Goal: Task Accomplishment & Management: Complete application form

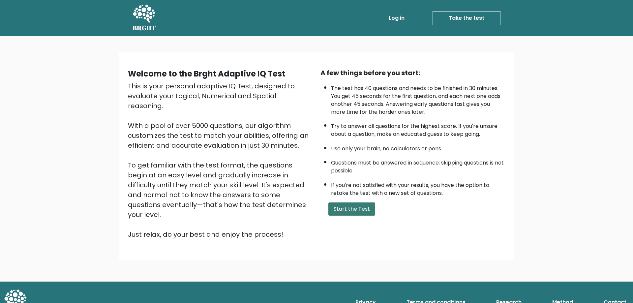
click at [364, 210] on button "Start the Test" at bounding box center [351, 208] width 47 height 13
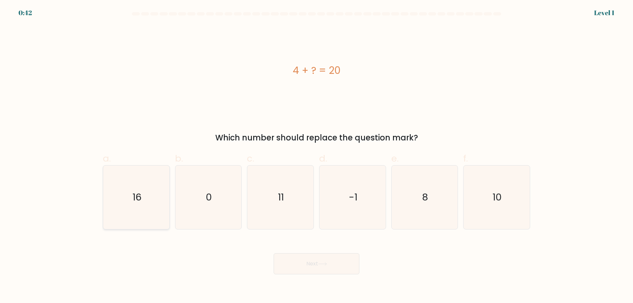
click at [121, 196] on icon "16" at bounding box center [136, 197] width 64 height 64
click at [316, 156] on input "a. 16" at bounding box center [316, 154] width 0 height 4
radio input "true"
click at [303, 260] on button "Next" at bounding box center [317, 263] width 86 height 21
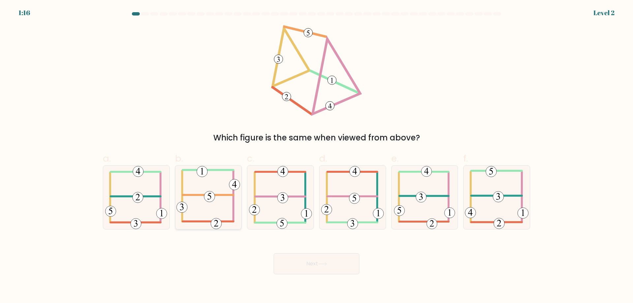
click at [203, 201] on icon at bounding box center [208, 197] width 64 height 64
click at [316, 156] on input "b." at bounding box center [316, 154] width 0 height 4
radio input "true"
click at [325, 263] on icon at bounding box center [322, 264] width 9 height 4
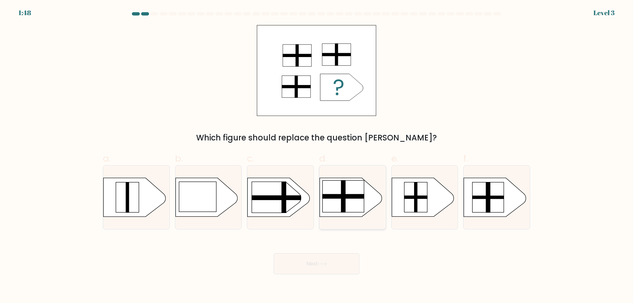
click at [353, 203] on rect at bounding box center [343, 197] width 42 height 32
click at [317, 156] on input "d." at bounding box center [316, 154] width 0 height 4
radio input "true"
click at [324, 261] on button "Next" at bounding box center [317, 263] width 86 height 21
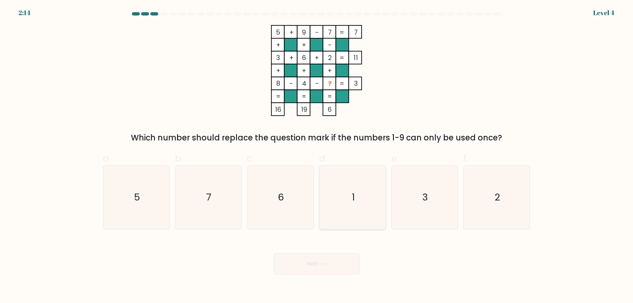
click at [376, 199] on icon "1" at bounding box center [353, 197] width 64 height 64
click at [317, 156] on input "d. 1" at bounding box center [316, 154] width 0 height 4
radio input "true"
click at [309, 271] on button "Next" at bounding box center [317, 263] width 86 height 21
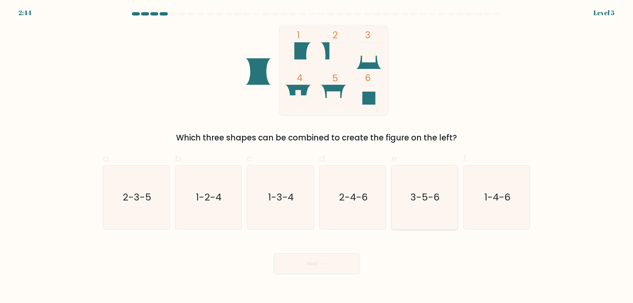
click at [428, 205] on icon "3-5-6" at bounding box center [425, 197] width 64 height 64
click at [317, 156] on input "e. 3-5-6" at bounding box center [316, 154] width 0 height 4
radio input "true"
click at [329, 269] on button "Next" at bounding box center [317, 263] width 86 height 21
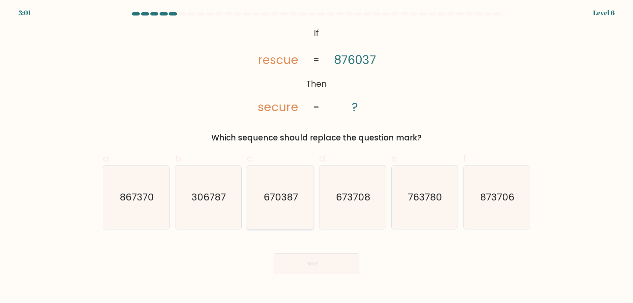
click at [278, 198] on text "670387" at bounding box center [281, 196] width 34 height 13
click at [316, 156] on input "c. 670387" at bounding box center [316, 154] width 0 height 4
radio input "true"
click at [315, 266] on button "Next" at bounding box center [317, 263] width 86 height 21
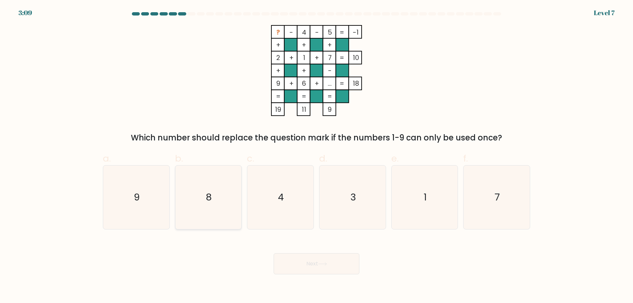
click at [190, 199] on icon "8" at bounding box center [208, 197] width 64 height 64
click at [316, 156] on input "b. 8" at bounding box center [316, 154] width 0 height 4
radio input "true"
click at [288, 265] on button "Next" at bounding box center [317, 263] width 86 height 21
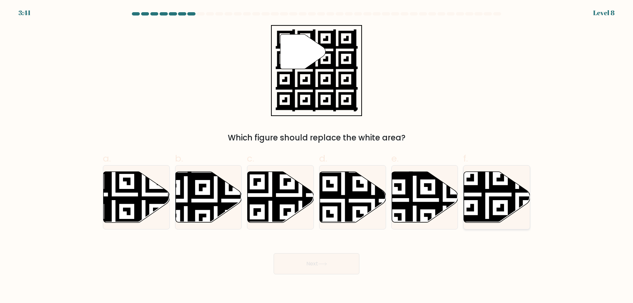
click at [497, 202] on icon at bounding box center [497, 197] width 66 height 51
click at [317, 156] on input "f." at bounding box center [316, 154] width 0 height 4
radio input "true"
click at [327, 270] on button "Next" at bounding box center [317, 263] width 86 height 21
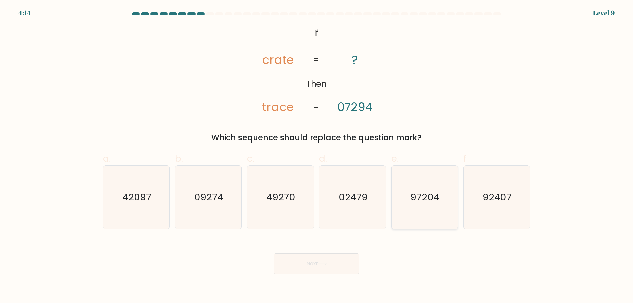
click at [446, 208] on icon "97204" at bounding box center [425, 197] width 64 height 64
click at [317, 156] on input "e. 97204" at bounding box center [316, 154] width 0 height 4
radio input "true"
click at [332, 265] on button "Next" at bounding box center [317, 263] width 86 height 21
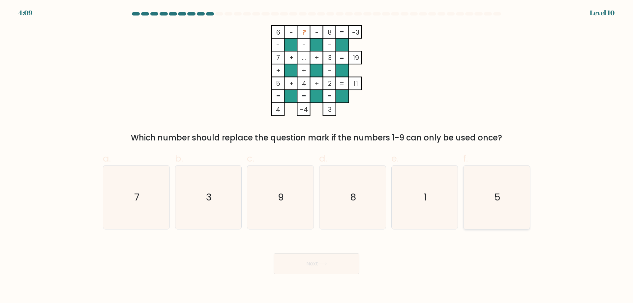
click at [469, 195] on icon "5" at bounding box center [497, 197] width 64 height 64
click at [317, 156] on input "f. 5" at bounding box center [316, 154] width 0 height 4
radio input "true"
click at [351, 270] on button "Next" at bounding box center [317, 263] width 86 height 21
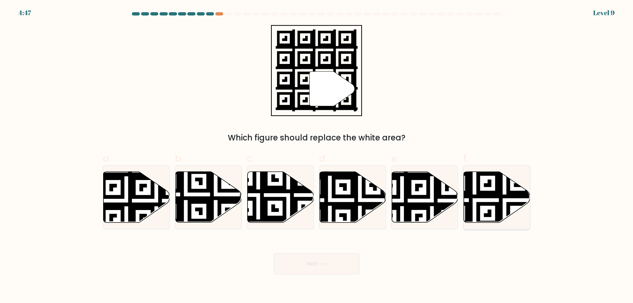
click at [483, 207] on icon at bounding box center [497, 197] width 66 height 51
click at [317, 156] on input "f." at bounding box center [316, 154] width 0 height 4
radio input "true"
click at [336, 256] on button "Next" at bounding box center [317, 263] width 86 height 21
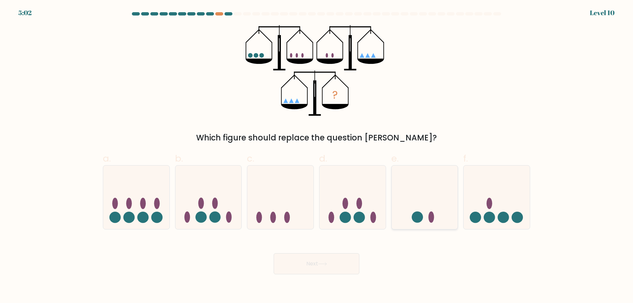
click at [430, 219] on ellipse at bounding box center [431, 217] width 6 height 11
click at [317, 156] on input "e." at bounding box center [316, 154] width 0 height 4
radio input "true"
click at [305, 273] on button "Next" at bounding box center [317, 263] width 86 height 21
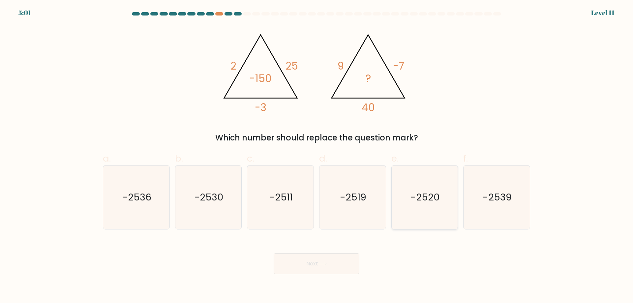
click at [429, 178] on icon "-2520" at bounding box center [425, 197] width 64 height 64
click at [317, 156] on input "e. -2520" at bounding box center [316, 154] width 0 height 4
radio input "true"
click at [290, 268] on button "Next" at bounding box center [317, 263] width 86 height 21
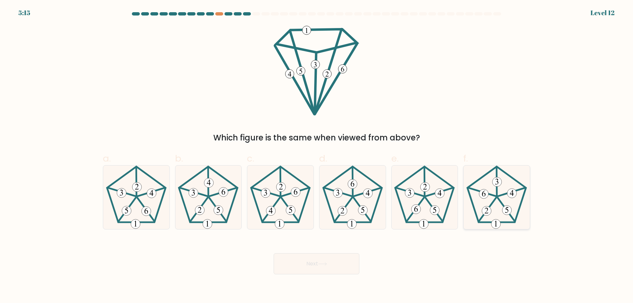
click at [509, 211] on 407 at bounding box center [506, 209] width 9 height 9
click at [317, 156] on input "f." at bounding box center [316, 154] width 0 height 4
radio input "true"
click at [326, 259] on button "Next" at bounding box center [317, 263] width 86 height 21
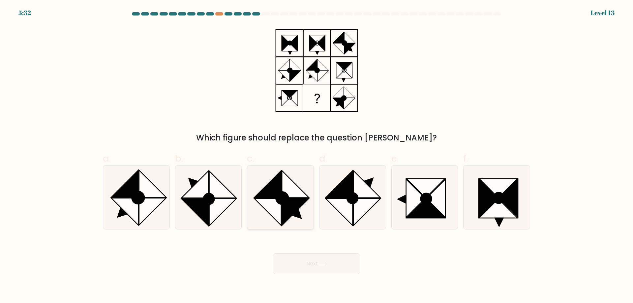
click at [299, 201] on icon at bounding box center [295, 211] width 27 height 27
click at [316, 156] on input "c." at bounding box center [316, 154] width 0 height 4
radio input "true"
click at [319, 266] on button "Next" at bounding box center [317, 263] width 86 height 21
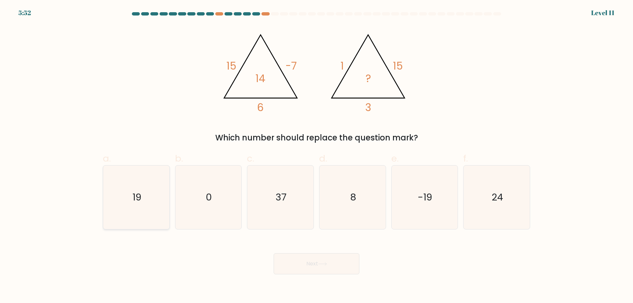
click at [141, 193] on text "19" at bounding box center [136, 196] width 9 height 13
click at [316, 156] on input "a. 19" at bounding box center [316, 154] width 0 height 4
radio input "true"
click at [343, 262] on button "Next" at bounding box center [317, 263] width 86 height 21
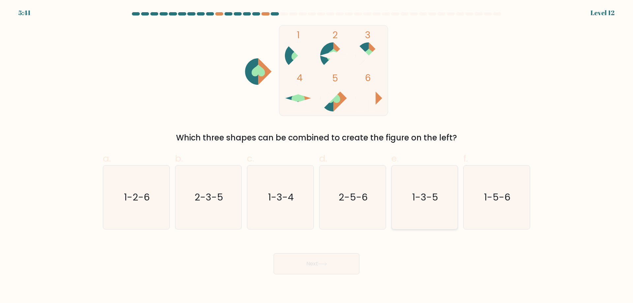
click at [431, 199] on text "1-3-5" at bounding box center [425, 196] width 26 height 13
click at [317, 156] on input "e. 1-3-5" at bounding box center [316, 154] width 0 height 4
radio input "true"
click at [319, 268] on button "Next" at bounding box center [317, 263] width 86 height 21
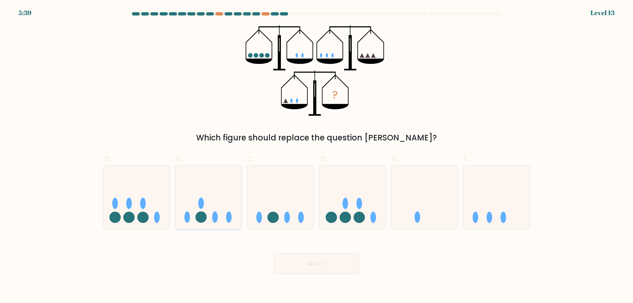
click at [222, 195] on icon at bounding box center [208, 197] width 66 height 55
click at [316, 156] on input "b." at bounding box center [316, 154] width 0 height 4
radio input "true"
click at [334, 261] on button "Next" at bounding box center [317, 263] width 86 height 21
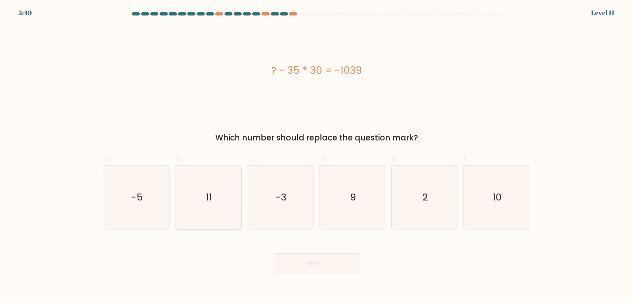
click at [226, 196] on icon "11" at bounding box center [208, 197] width 64 height 64
click at [316, 156] on input "b. 11" at bounding box center [316, 154] width 0 height 4
radio input "true"
click at [347, 255] on button "Next" at bounding box center [317, 263] width 86 height 21
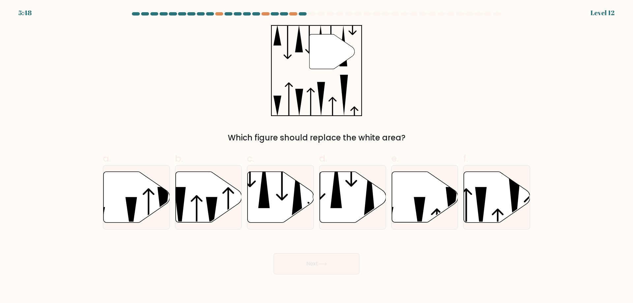
click at [347, 262] on button "Next" at bounding box center [317, 263] width 86 height 21
click at [377, 108] on div "" Which figure should replace the white area?" at bounding box center [316, 84] width 435 height 119
click at [347, 202] on icon at bounding box center [353, 197] width 66 height 51
click at [317, 156] on input "d." at bounding box center [316, 154] width 0 height 4
radio input "true"
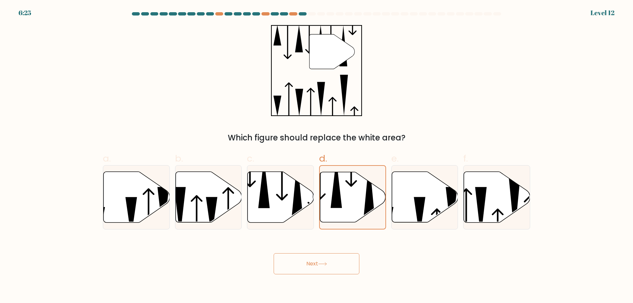
click at [341, 264] on button "Next" at bounding box center [317, 263] width 86 height 21
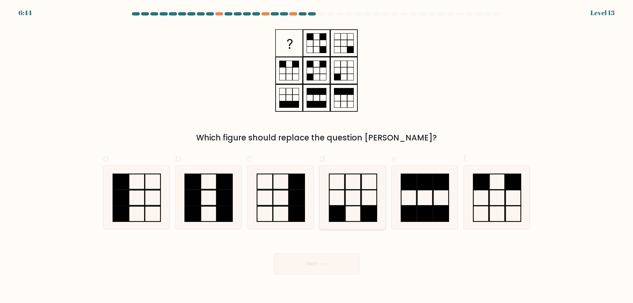
click at [353, 200] on icon at bounding box center [353, 197] width 64 height 64
click at [317, 156] on input "d." at bounding box center [316, 154] width 0 height 4
radio input "true"
click at [319, 261] on button "Next" at bounding box center [317, 263] width 86 height 21
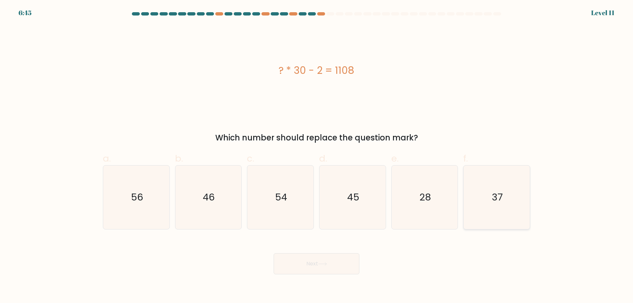
click at [493, 199] on text "37" at bounding box center [497, 196] width 11 height 13
click at [317, 156] on input "f. 37" at bounding box center [316, 154] width 0 height 4
radio input "true"
click at [305, 263] on button "Next" at bounding box center [317, 263] width 86 height 21
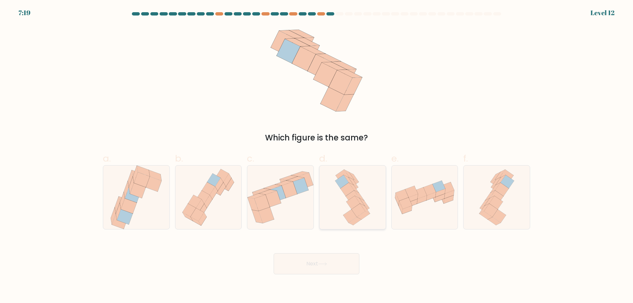
click at [355, 211] on icon at bounding box center [358, 210] width 14 height 13
click at [317, 156] on input "d." at bounding box center [316, 154] width 0 height 4
radio input "true"
click at [318, 275] on body "7:18 Level 12" at bounding box center [316, 151] width 633 height 303
click at [319, 268] on button "Next" at bounding box center [317, 263] width 86 height 21
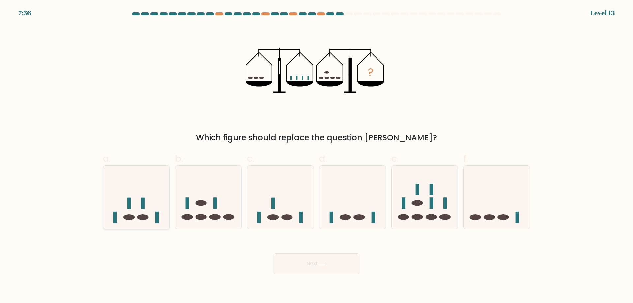
click at [148, 218] on ellipse at bounding box center [142, 217] width 11 height 6
click at [316, 156] on input "a." at bounding box center [316, 154] width 0 height 4
radio input "true"
click at [318, 263] on button "Next" at bounding box center [317, 263] width 86 height 21
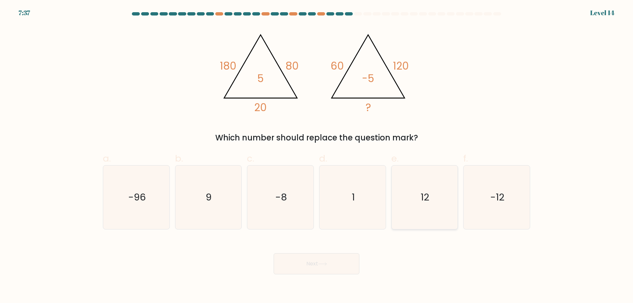
click at [401, 207] on icon "12" at bounding box center [425, 197] width 64 height 64
click at [317, 156] on input "e. 12" at bounding box center [316, 154] width 0 height 4
radio input "true"
click at [289, 263] on button "Next" at bounding box center [317, 263] width 86 height 21
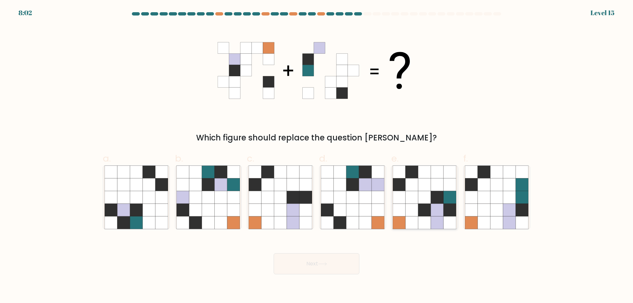
click at [426, 213] on icon at bounding box center [424, 210] width 13 height 13
click at [317, 156] on input "e." at bounding box center [316, 154] width 0 height 4
radio input "true"
drag, startPoint x: 311, startPoint y: 267, endPoint x: 411, endPoint y: 269, distance: 99.5
click at [411, 269] on div "Next" at bounding box center [316, 255] width 435 height 37
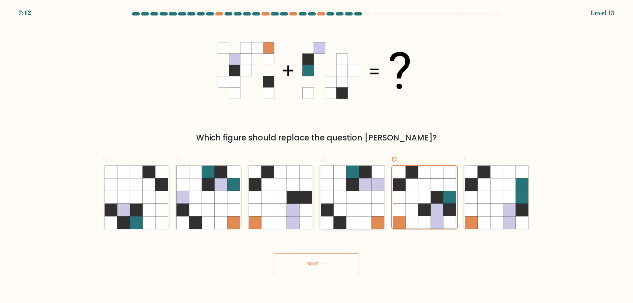
click at [348, 205] on icon at bounding box center [352, 210] width 13 height 13
click at [317, 156] on input "d." at bounding box center [316, 154] width 0 height 4
radio input "true"
click at [319, 266] on button "Next" at bounding box center [317, 263] width 86 height 21
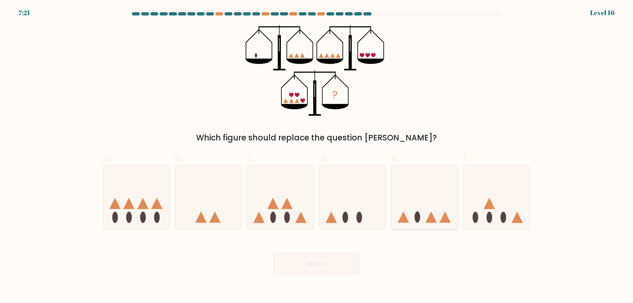
click at [433, 200] on icon at bounding box center [425, 197] width 66 height 55
click at [317, 156] on input "e." at bounding box center [316, 154] width 0 height 4
radio input "true"
click at [302, 261] on button "Next" at bounding box center [317, 263] width 86 height 21
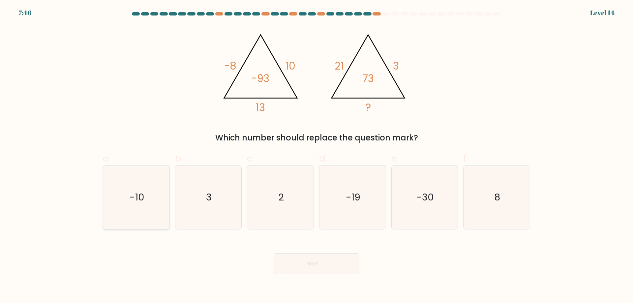
click at [160, 198] on icon "-10" at bounding box center [136, 197] width 64 height 64
click at [316, 156] on input "a. -10" at bounding box center [316, 154] width 0 height 4
radio input "true"
click at [287, 259] on button "Next" at bounding box center [317, 263] width 86 height 21
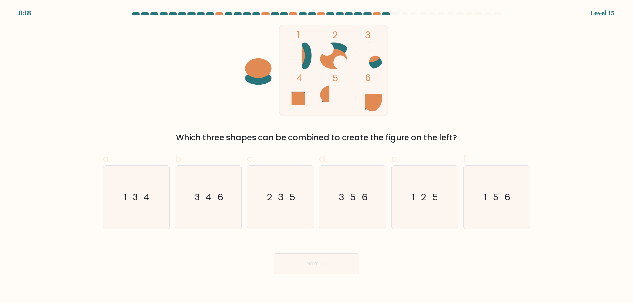
click at [334, 58] on ellipse at bounding box center [333, 59] width 27 height 20
click at [219, 198] on text "3-4-6" at bounding box center [208, 196] width 29 height 13
click at [316, 156] on input "b. 3-4-6" at bounding box center [316, 154] width 0 height 4
radio input "true"
click at [320, 263] on icon at bounding box center [322, 264] width 9 height 4
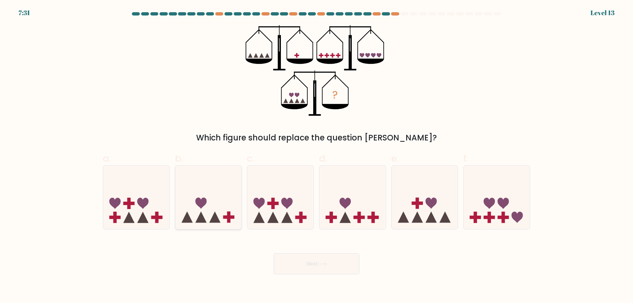
click at [221, 220] on icon at bounding box center [208, 197] width 66 height 55
click at [316, 156] on input "b." at bounding box center [316, 154] width 0 height 4
radio input "true"
click at [327, 266] on icon at bounding box center [322, 264] width 9 height 4
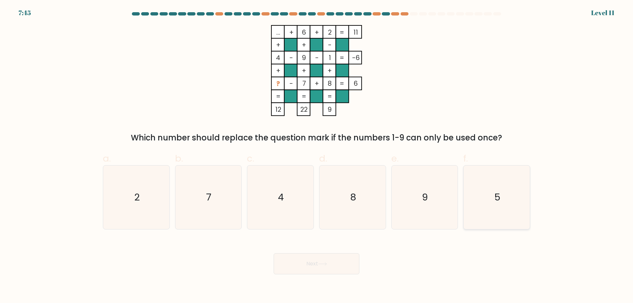
click at [494, 205] on icon "5" at bounding box center [497, 197] width 64 height 64
click at [317, 156] on input "f. 5" at bounding box center [316, 154] width 0 height 4
radio input "true"
click at [344, 266] on button "Next" at bounding box center [317, 263] width 86 height 21
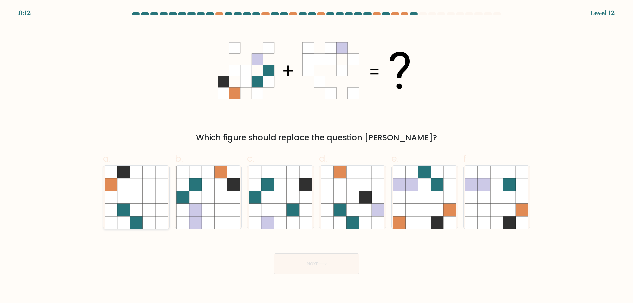
click at [133, 185] on icon at bounding box center [136, 184] width 13 height 13
click at [316, 156] on input "a." at bounding box center [316, 154] width 0 height 4
radio input "true"
drag, startPoint x: 310, startPoint y: 267, endPoint x: 188, endPoint y: 254, distance: 122.3
click at [188, 254] on div "Next" at bounding box center [316, 255] width 435 height 37
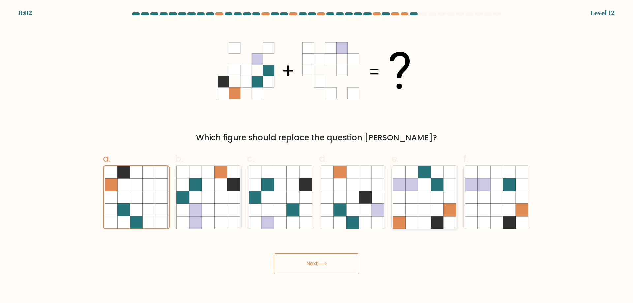
click at [422, 219] on icon at bounding box center [424, 222] width 13 height 13
click at [317, 156] on input "e." at bounding box center [316, 154] width 0 height 4
radio input "true"
click at [301, 253] on div "Next" at bounding box center [316, 255] width 435 height 37
click at [303, 259] on button "Next" at bounding box center [317, 263] width 86 height 21
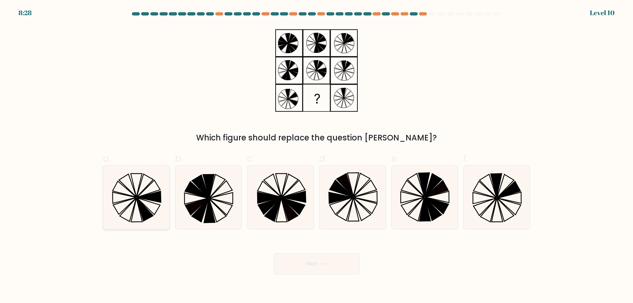
click at [144, 204] on icon at bounding box center [136, 197] width 64 height 64
click at [316, 156] on input "a." at bounding box center [316, 154] width 0 height 4
radio input "true"
click at [317, 251] on div "Next" at bounding box center [316, 255] width 435 height 37
click at [323, 268] on button "Next" at bounding box center [317, 263] width 86 height 21
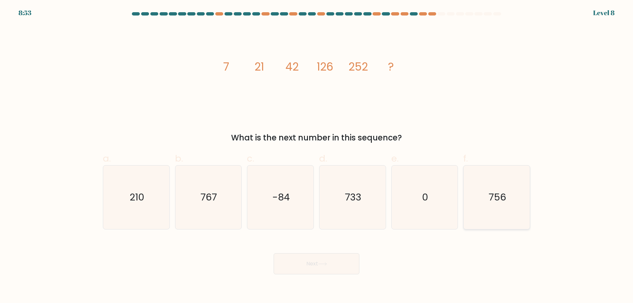
click at [472, 184] on icon "756" at bounding box center [497, 197] width 64 height 64
click at [317, 156] on input "f. 756" at bounding box center [316, 154] width 0 height 4
radio input "true"
click at [323, 258] on button "Next" at bounding box center [317, 263] width 86 height 21
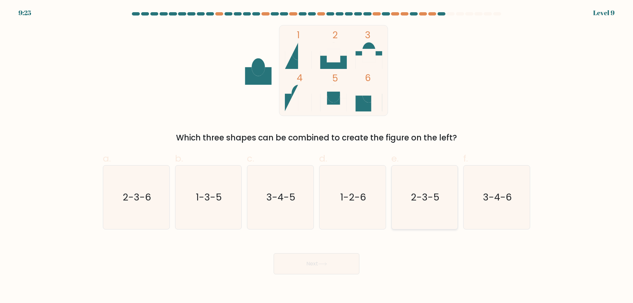
click at [437, 197] on text "2-3-5" at bounding box center [425, 196] width 29 height 13
click at [317, 156] on input "e. 2-3-5" at bounding box center [316, 154] width 0 height 4
radio input "true"
click at [304, 264] on button "Next" at bounding box center [317, 263] width 86 height 21
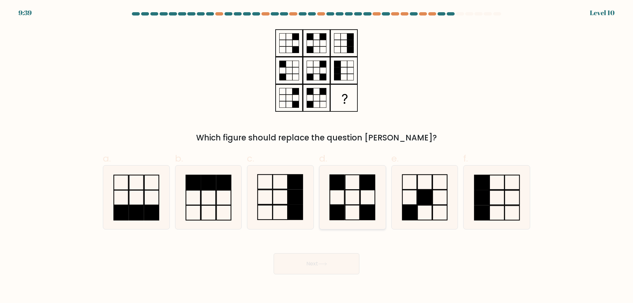
click at [350, 208] on icon at bounding box center [353, 197] width 64 height 64
click at [317, 156] on input "d." at bounding box center [316, 154] width 0 height 4
radio input "true"
click at [313, 255] on button "Next" at bounding box center [317, 263] width 86 height 21
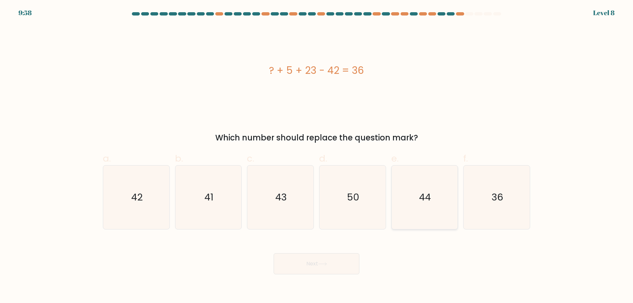
click at [419, 198] on icon "44" at bounding box center [425, 197] width 64 height 64
click at [317, 156] on input "e. 44" at bounding box center [316, 154] width 0 height 4
radio input "true"
click at [282, 258] on button "Next" at bounding box center [317, 263] width 86 height 21
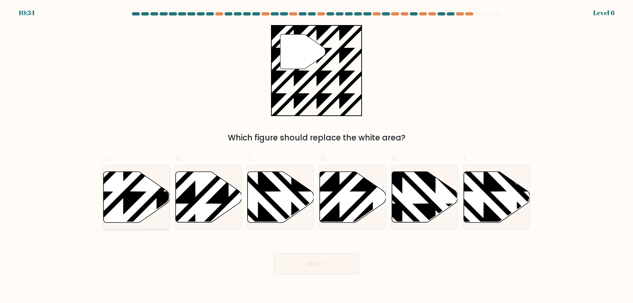
click at [140, 198] on icon at bounding box center [136, 197] width 66 height 51
click at [316, 156] on input "a." at bounding box center [316, 154] width 0 height 4
radio input "true"
click at [311, 258] on button "Next" at bounding box center [317, 263] width 86 height 21
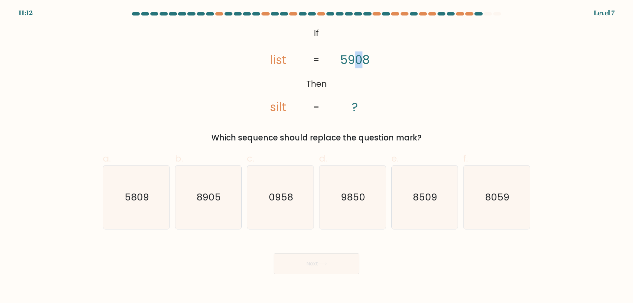
drag, startPoint x: 361, startPoint y: 64, endPoint x: 352, endPoint y: 63, distance: 8.9
click at [352, 63] on tspan "5908" at bounding box center [354, 59] width 29 height 17
click at [293, 190] on icon "0958" at bounding box center [280, 197] width 64 height 64
click at [316, 156] on input "c. 0958" at bounding box center [316, 154] width 0 height 4
radio input "true"
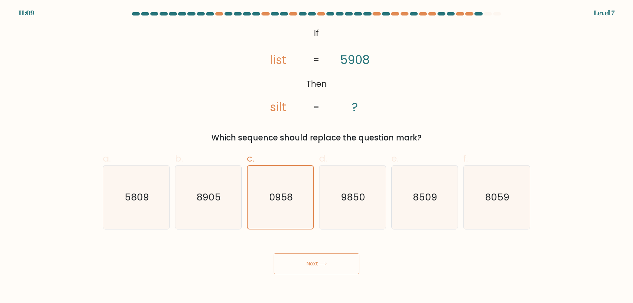
click at [334, 265] on button "Next" at bounding box center [317, 263] width 86 height 21
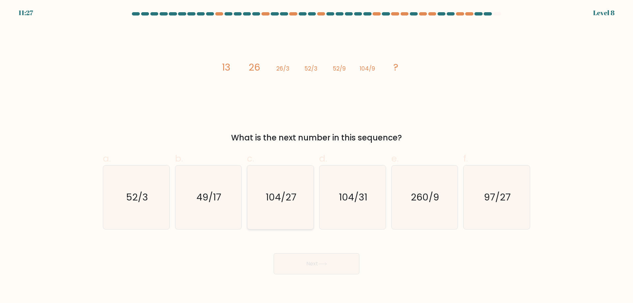
click at [284, 191] on text "104/27" at bounding box center [281, 196] width 31 height 13
click at [316, 156] on input "c. 104/27" at bounding box center [316, 154] width 0 height 4
radio input "true"
click at [312, 265] on button "Next" at bounding box center [317, 263] width 86 height 21
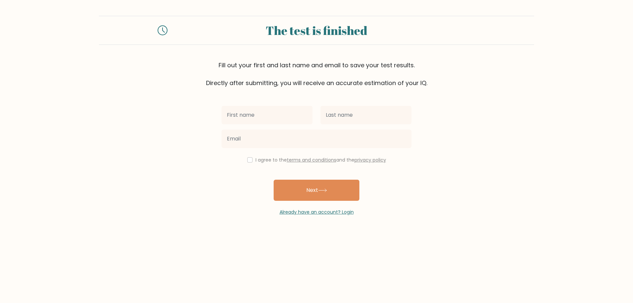
type input "c"
type input "[DEMOGRAPHIC_DATA]"
type input "Buhrs"
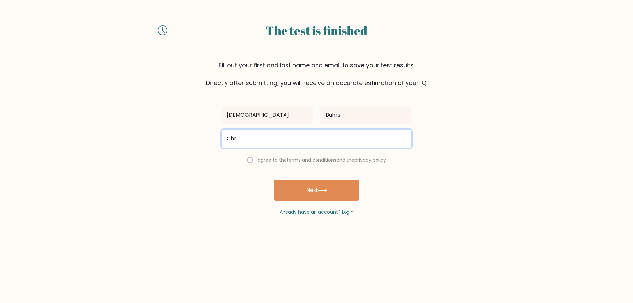
type input "christianbuhrs@hotmail.com"
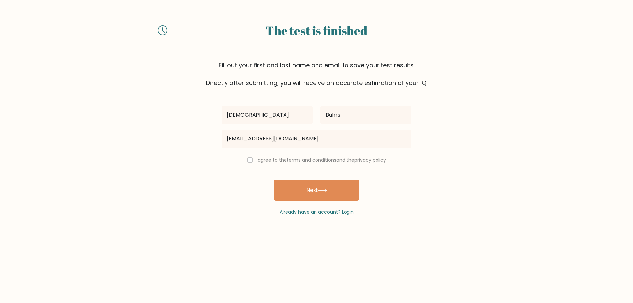
click at [253, 161] on div "I agree to the terms and conditions and the privacy policy" at bounding box center [317, 160] width 198 height 8
click at [247, 160] on input "checkbox" at bounding box center [249, 159] width 5 height 5
checkbox input "true"
click at [315, 192] on button "Next" at bounding box center [317, 190] width 86 height 21
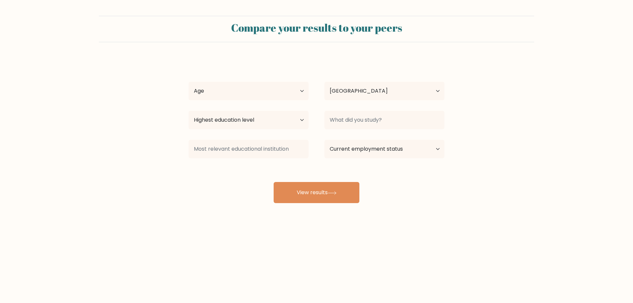
select select "NL"
click at [291, 80] on div "Age Under 18 years old 18-24 years old 25-34 years old 35-44 years old 45-54 ye…" at bounding box center [249, 91] width 136 height 24
click at [291, 89] on select "Age Under 18 years old 18-24 years old 25-34 years old 35-44 years old 45-54 ye…" at bounding box center [249, 91] width 120 height 18
select select "18_24"
click at [189, 82] on select "Age Under 18 years old 18-24 years old 25-34 years old 35-44 years old 45-54 ye…" at bounding box center [249, 91] width 120 height 18
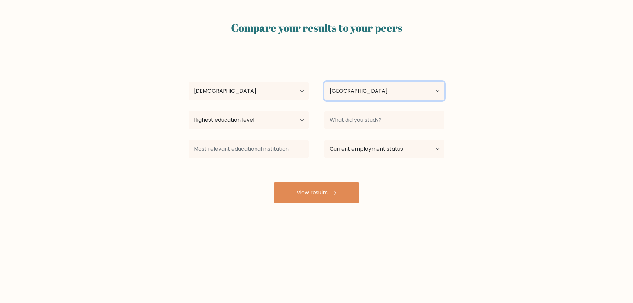
click at [368, 94] on select "Country Afghanistan Albania Algeria American Samoa Andorra Angola Anguilla Anta…" at bounding box center [384, 91] width 120 height 18
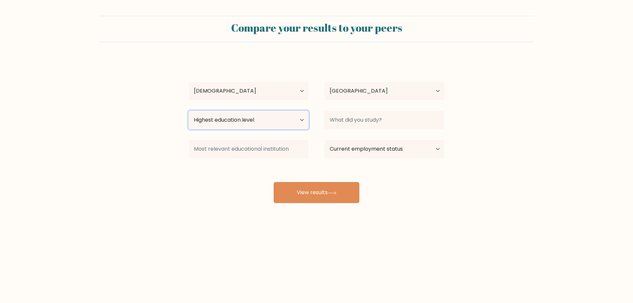
click at [291, 119] on select "Highest education level No schooling Primary Lower Secondary Upper Secondary Oc…" at bounding box center [249, 120] width 120 height 18
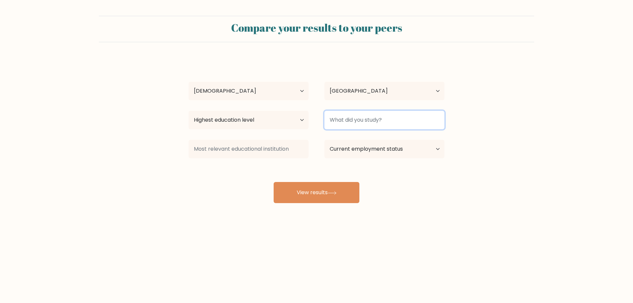
click at [374, 119] on input at bounding box center [384, 120] width 120 height 18
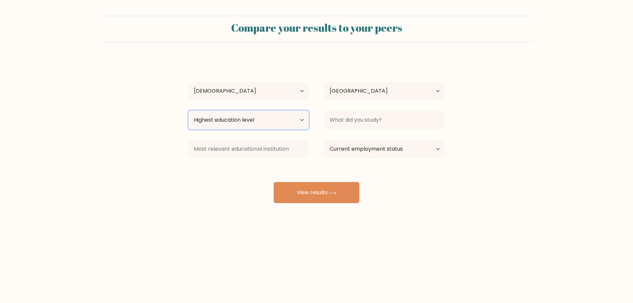
click at [286, 124] on select "Highest education level No schooling Primary Lower Secondary Upper Secondary Oc…" at bounding box center [249, 120] width 120 height 18
select select "masters_degree"
click at [189, 111] on select "Highest education level No schooling Primary Lower Secondary Upper Secondary Oc…" at bounding box center [249, 120] width 120 height 18
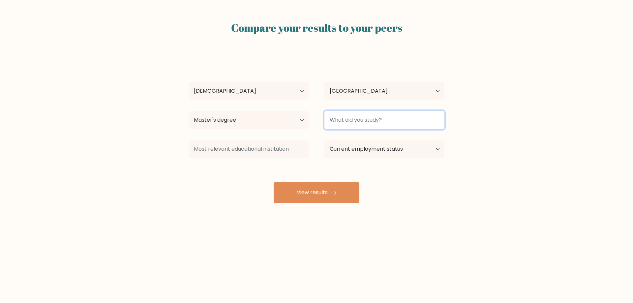
click at [348, 126] on input at bounding box center [384, 120] width 120 height 18
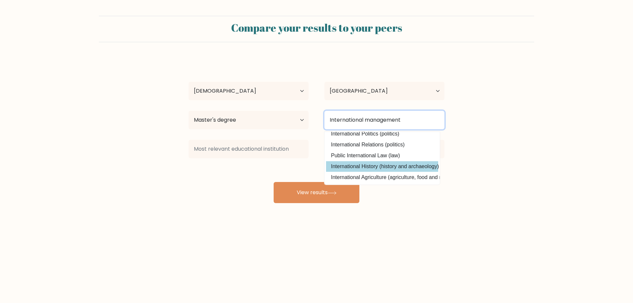
scroll to position [64, 0]
click at [368, 120] on input "International management" at bounding box center [384, 120] width 120 height 18
type input "International Management"
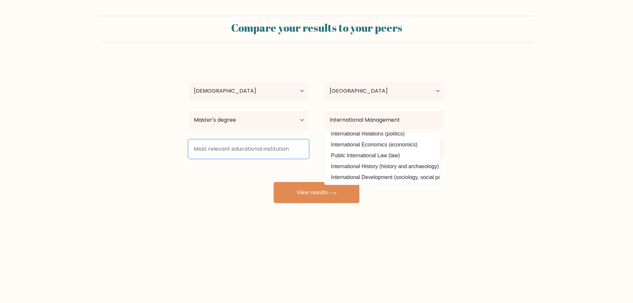
click at [270, 156] on input at bounding box center [249, 149] width 120 height 18
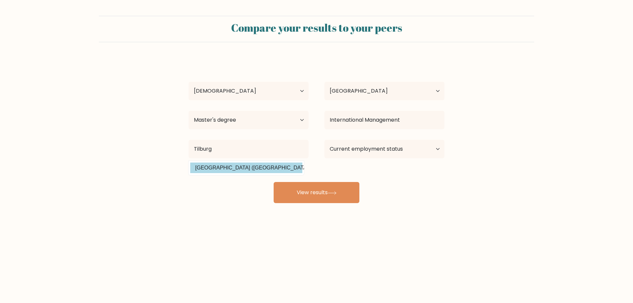
click at [251, 172] on option "Tilburg University (Netherlands)" at bounding box center [246, 167] width 112 height 11
type input "[GEOGRAPHIC_DATA]"
click at [334, 147] on select "Current employment status Employed Student Retired Other / prefer not to answer" at bounding box center [384, 149] width 120 height 18
select select "student"
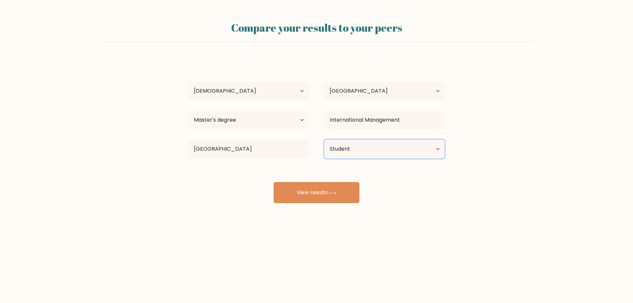
click at [324, 140] on select "Current employment status Employed Student Retired Other / prefer not to answer" at bounding box center [384, 149] width 120 height 18
click at [360, 147] on select "Current employment status Employed Student Retired Other / prefer not to answer" at bounding box center [384, 149] width 120 height 18
click at [324, 140] on select "Current employment status Employed Student Retired Other / prefer not to answer" at bounding box center [384, 149] width 120 height 18
click at [336, 190] on button "View results" at bounding box center [317, 192] width 86 height 21
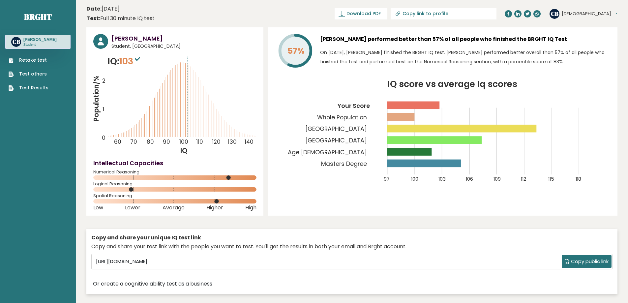
click at [427, 148] on rect at bounding box center [409, 152] width 44 height 8
click at [468, 124] on icon "IQ score vs average Iq scores 97 100 103 106 109 112 115 118 Your Score Whole P…" at bounding box center [442, 135] width 335 height 110
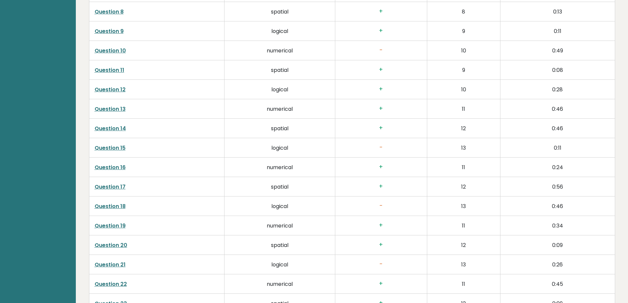
scroll to position [1318, 0]
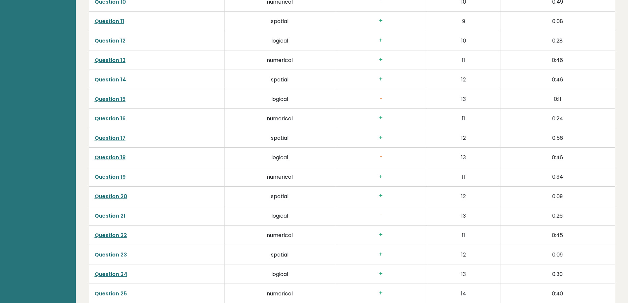
click at [105, 154] on link "Question 18" at bounding box center [110, 158] width 31 height 8
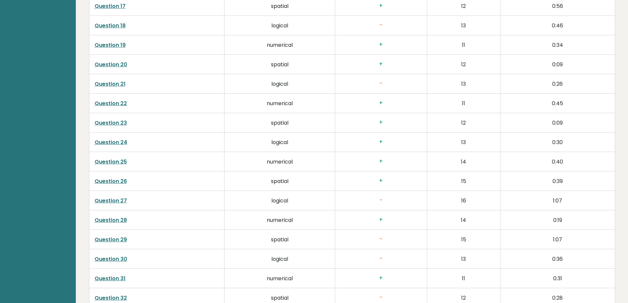
click at [111, 255] on link "Question 30" at bounding box center [111, 259] width 33 height 8
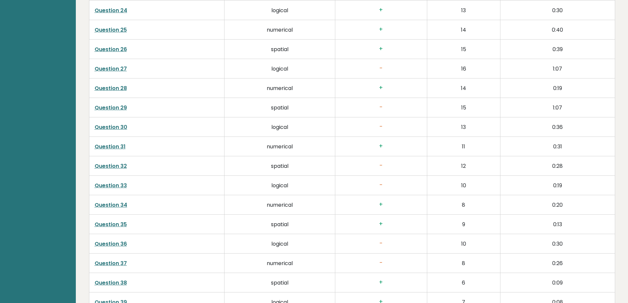
click at [109, 240] on link "Question 36" at bounding box center [111, 244] width 32 height 8
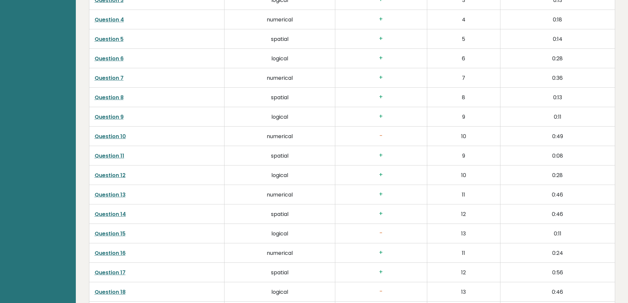
scroll to position [1186, 0]
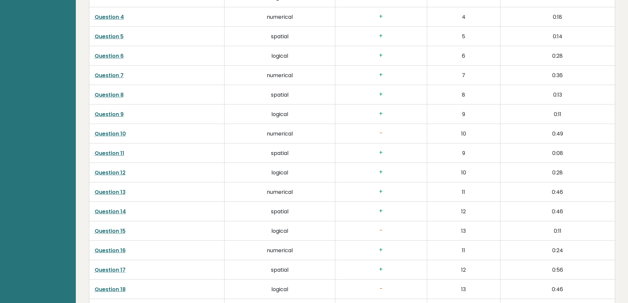
click at [118, 130] on link "Question 10" at bounding box center [110, 134] width 31 height 8
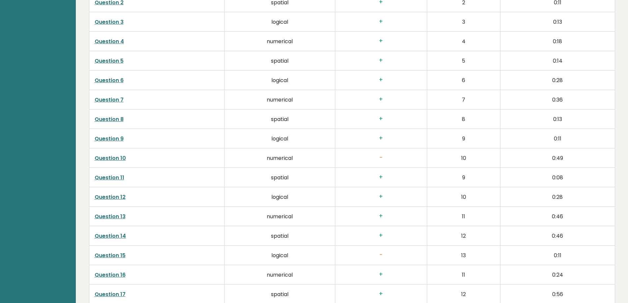
scroll to position [1252, 0]
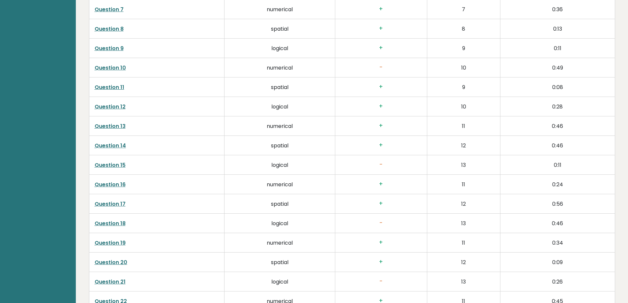
click at [126, 155] on td "Question 15" at bounding box center [156, 164] width 135 height 19
click at [120, 161] on link "Question 15" at bounding box center [110, 165] width 31 height 8
click at [117, 278] on link "Question 21" at bounding box center [110, 282] width 31 height 8
click at [116, 278] on link "Question 21" at bounding box center [110, 282] width 31 height 8
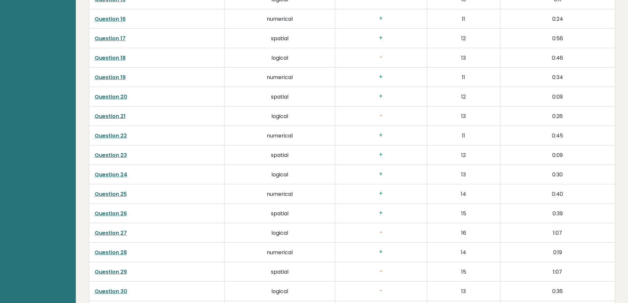
scroll to position [1516, 0]
click at [118, 131] on link "Question 27" at bounding box center [111, 135] width 32 height 8
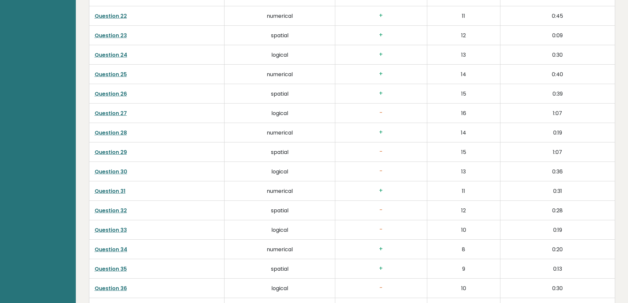
scroll to position [1549, 0]
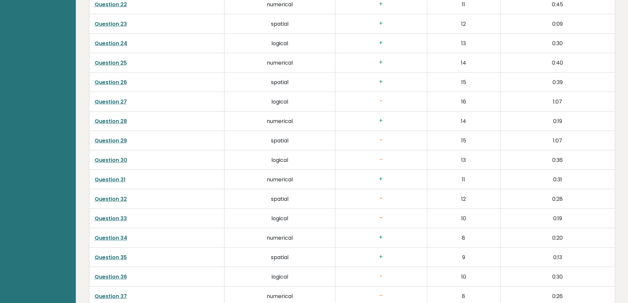
click at [114, 137] on link "Question 29" at bounding box center [111, 141] width 32 height 8
click at [127, 267] on td "Question 36" at bounding box center [156, 276] width 135 height 19
click at [123, 273] on link "Question 36" at bounding box center [111, 277] width 32 height 8
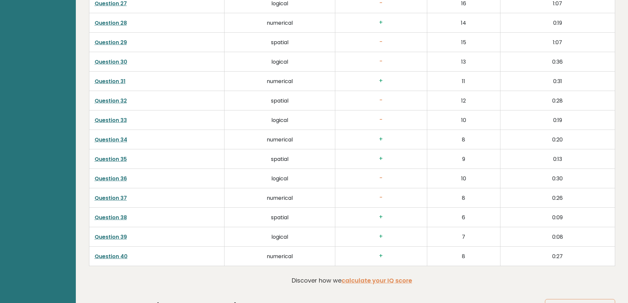
scroll to position [1648, 0]
click at [119, 193] on link "Question 37" at bounding box center [111, 197] width 32 height 8
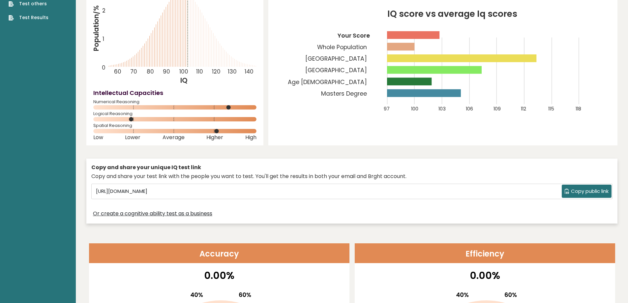
scroll to position [0, 0]
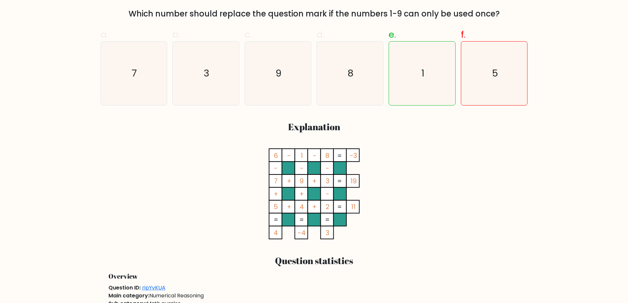
scroll to position [132, 0]
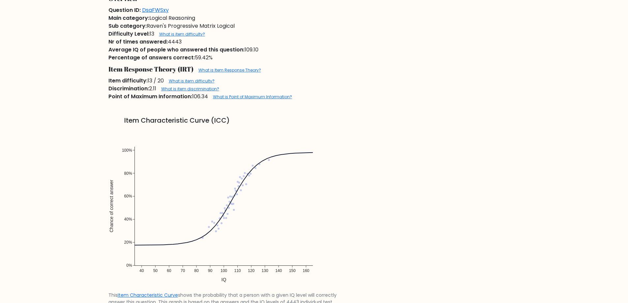
scroll to position [330, 0]
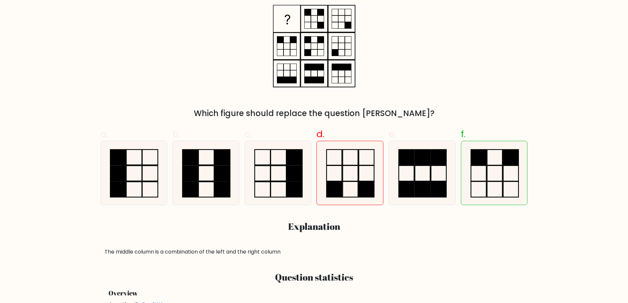
scroll to position [231, 0]
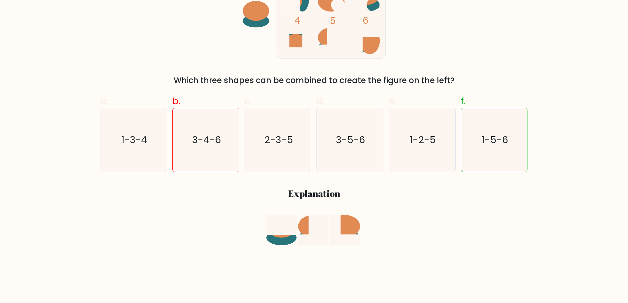
scroll to position [132, 0]
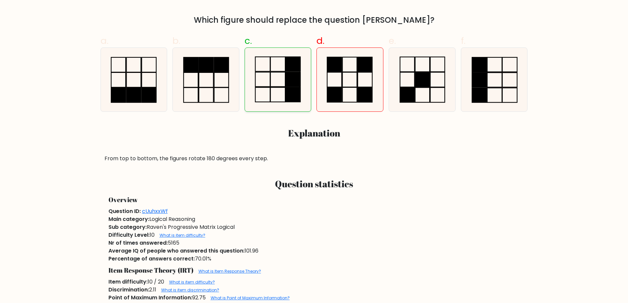
scroll to position [231, 0]
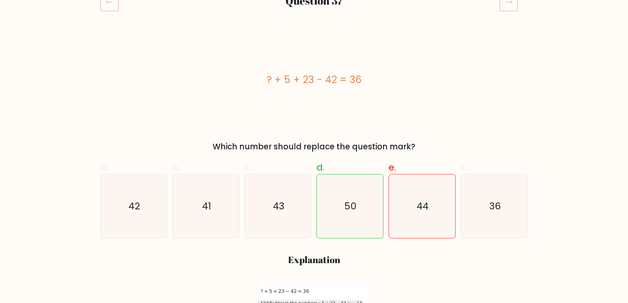
scroll to position [99, 0]
